Goal: Find specific page/section: Find specific page/section

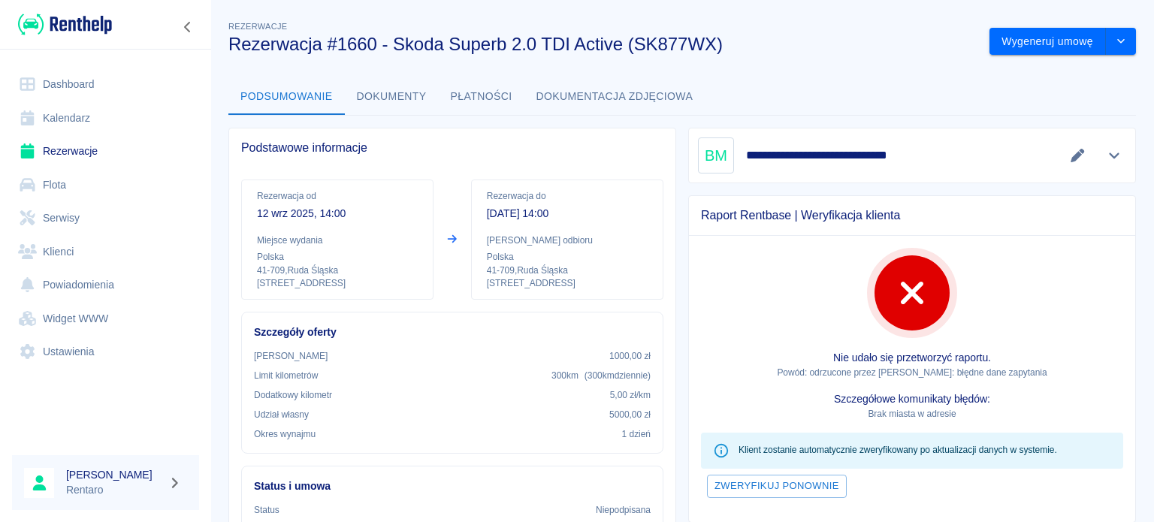
click at [68, 133] on link "Kalendarz" at bounding box center [105, 118] width 187 height 34
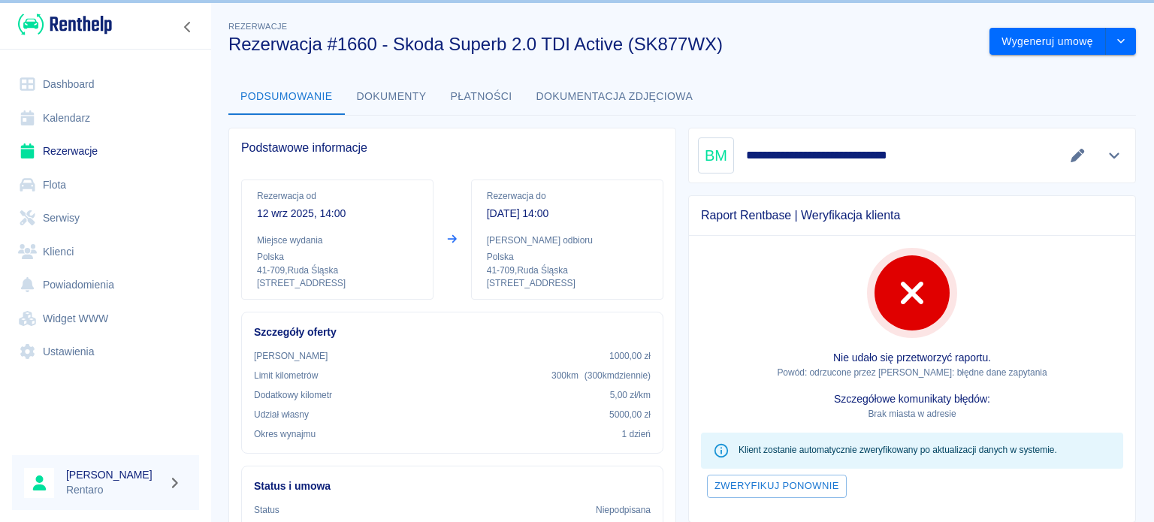
click at [72, 120] on link "Kalendarz" at bounding box center [105, 118] width 187 height 34
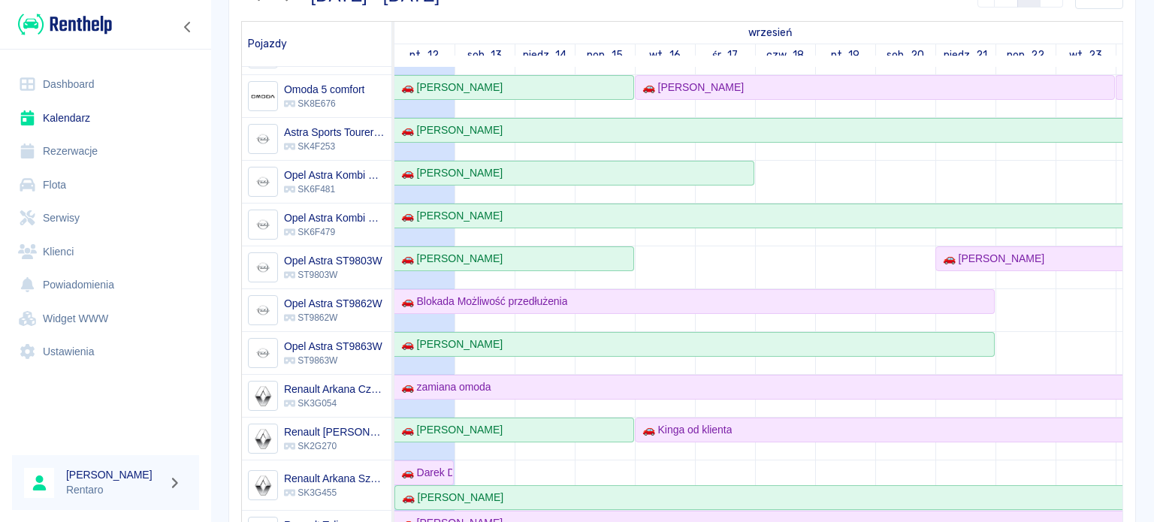
scroll to position [376, 0]
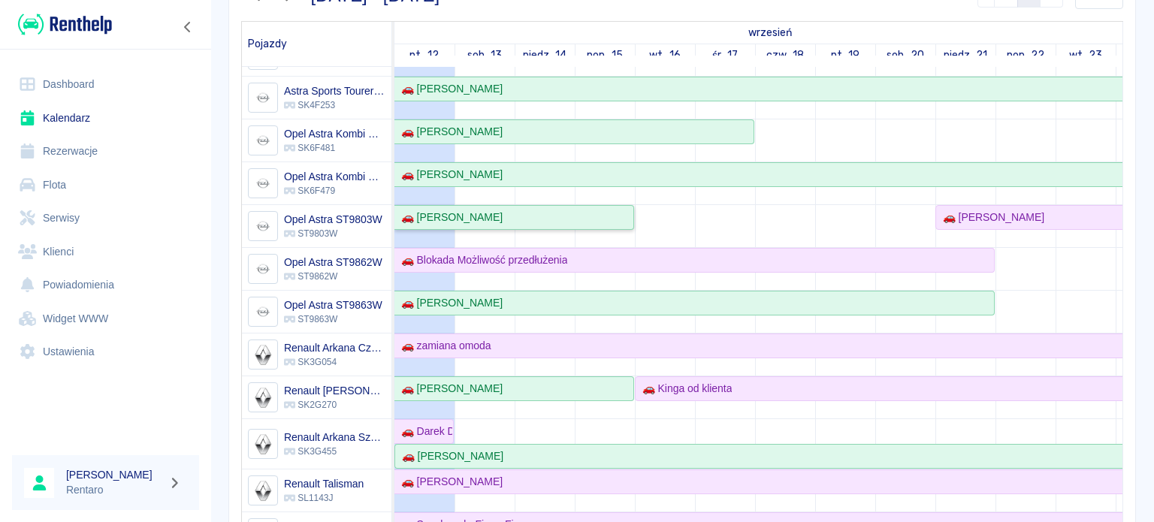
click at [505, 223] on link "🚗 [PERSON_NAME]" at bounding box center [514, 217] width 240 height 25
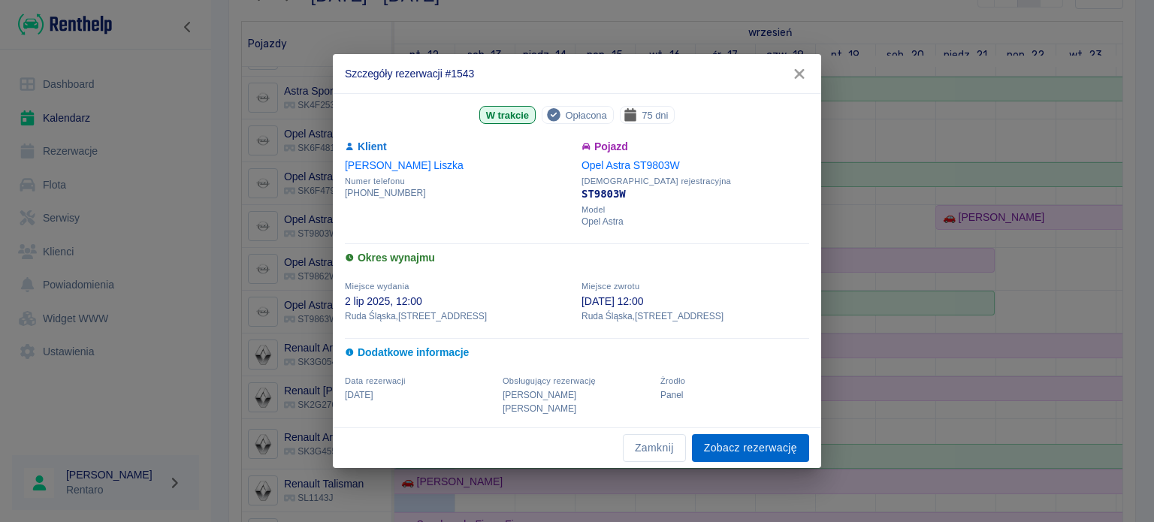
click at [736, 434] on link "Zobacz rezerwację" at bounding box center [750, 448] width 117 height 28
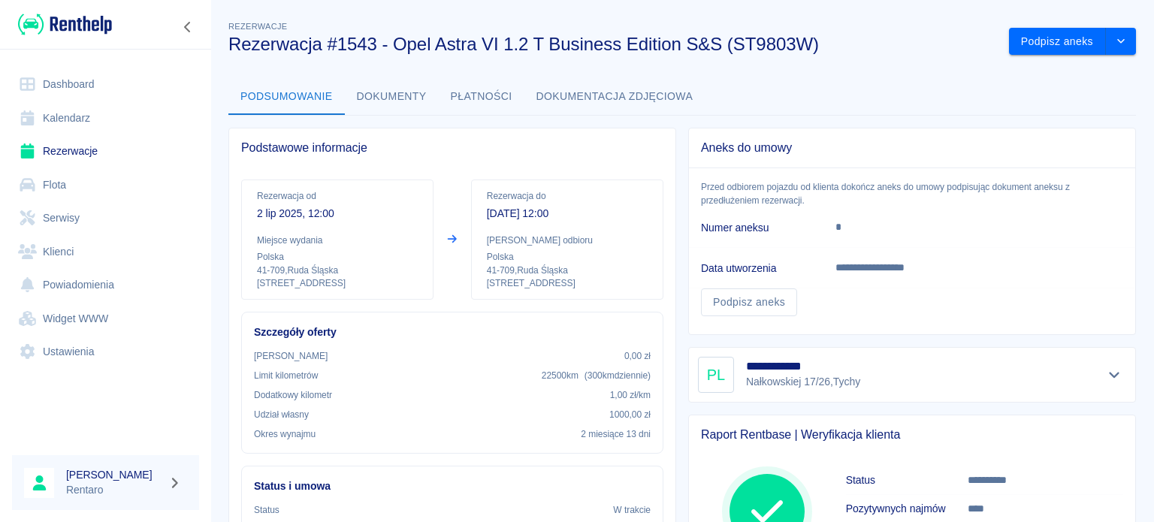
click at [72, 131] on link "Kalendarz" at bounding box center [105, 118] width 187 height 34
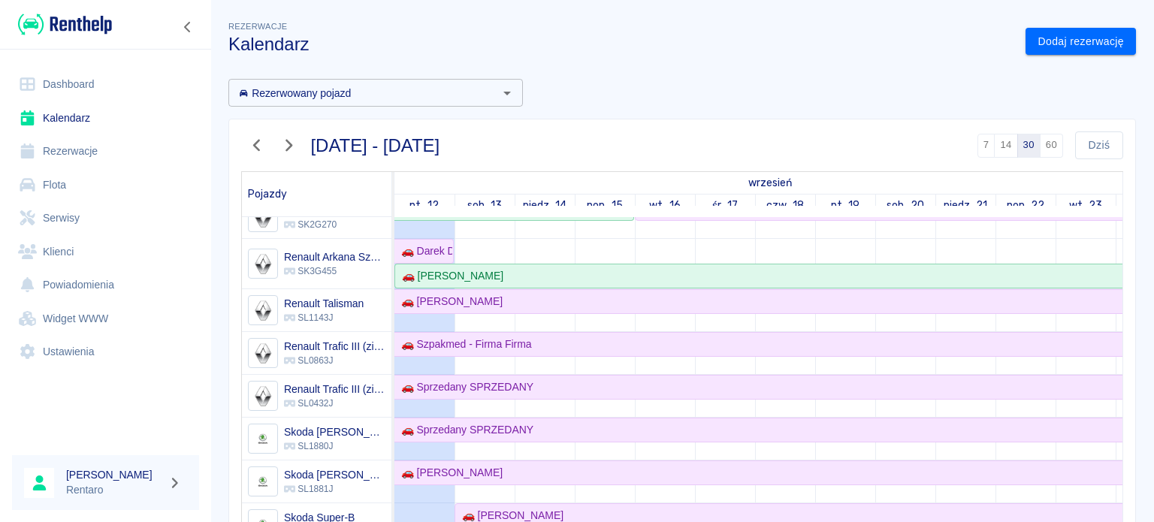
scroll to position [676, 0]
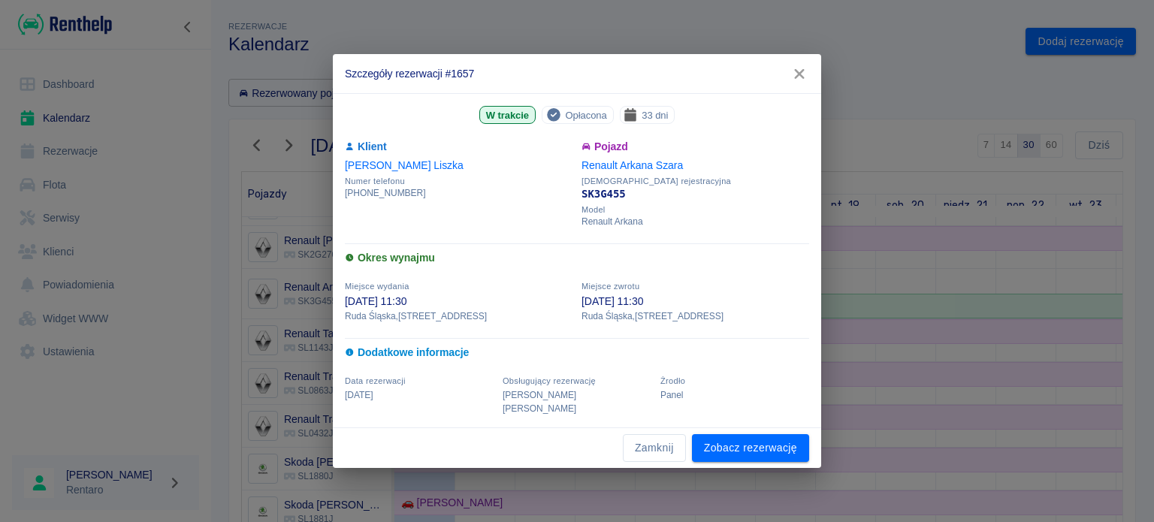
click at [796, 79] on icon "button" at bounding box center [799, 74] width 10 height 10
